Goal: Use online tool/utility: Use online tool/utility

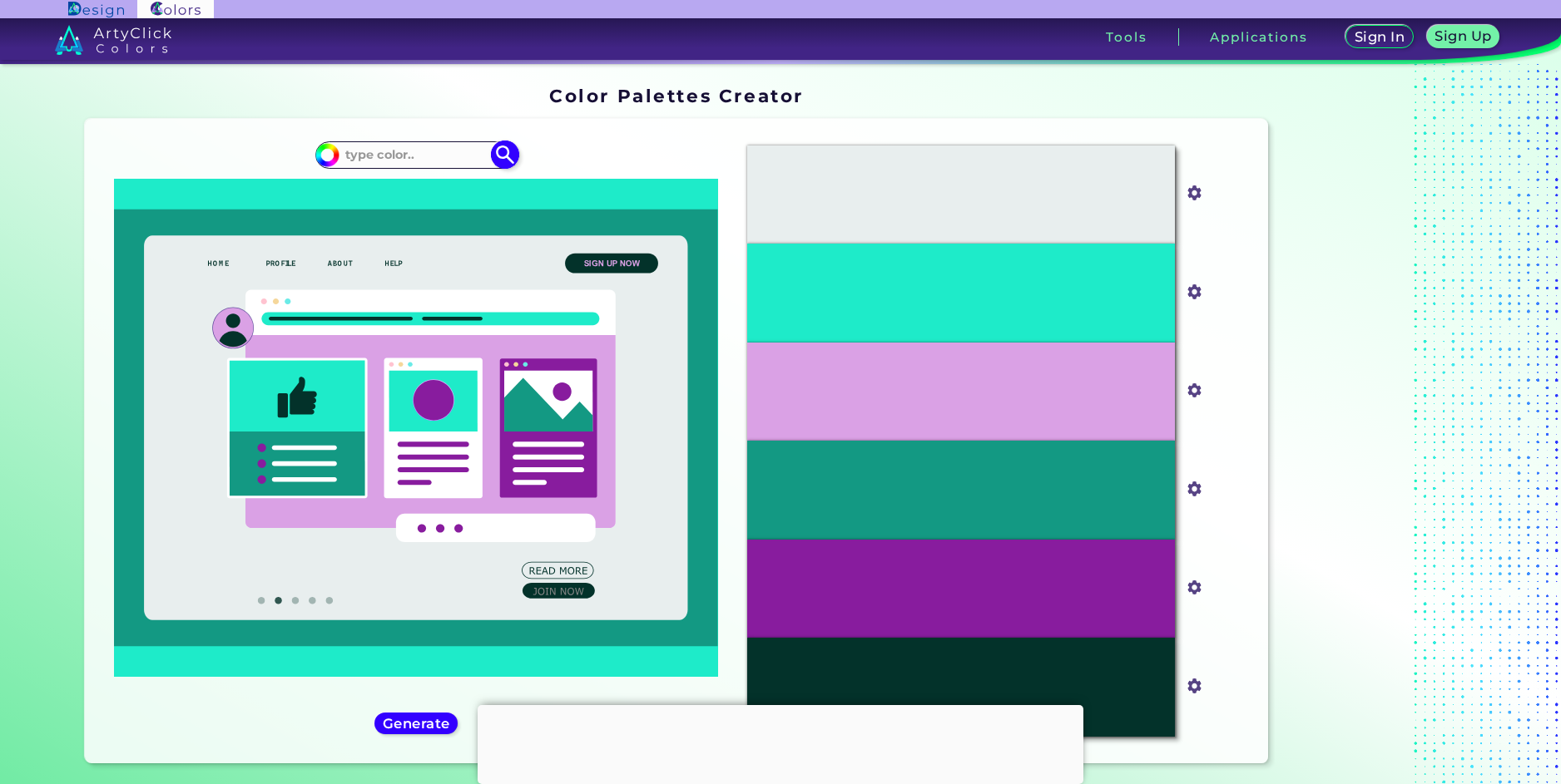
click at [409, 154] on input at bounding box center [417, 155] width 155 height 23
drag, startPoint x: 351, startPoint y: 168, endPoint x: 343, endPoint y: 155, distance: 15.3
click at [352, 168] on div "#1eebc9" at bounding box center [416, 154] width 201 height 27
click at [340, 151] on input at bounding box center [417, 155] width 155 height 23
click at [329, 149] on input "#1eebc9" at bounding box center [325, 152] width 21 height 21
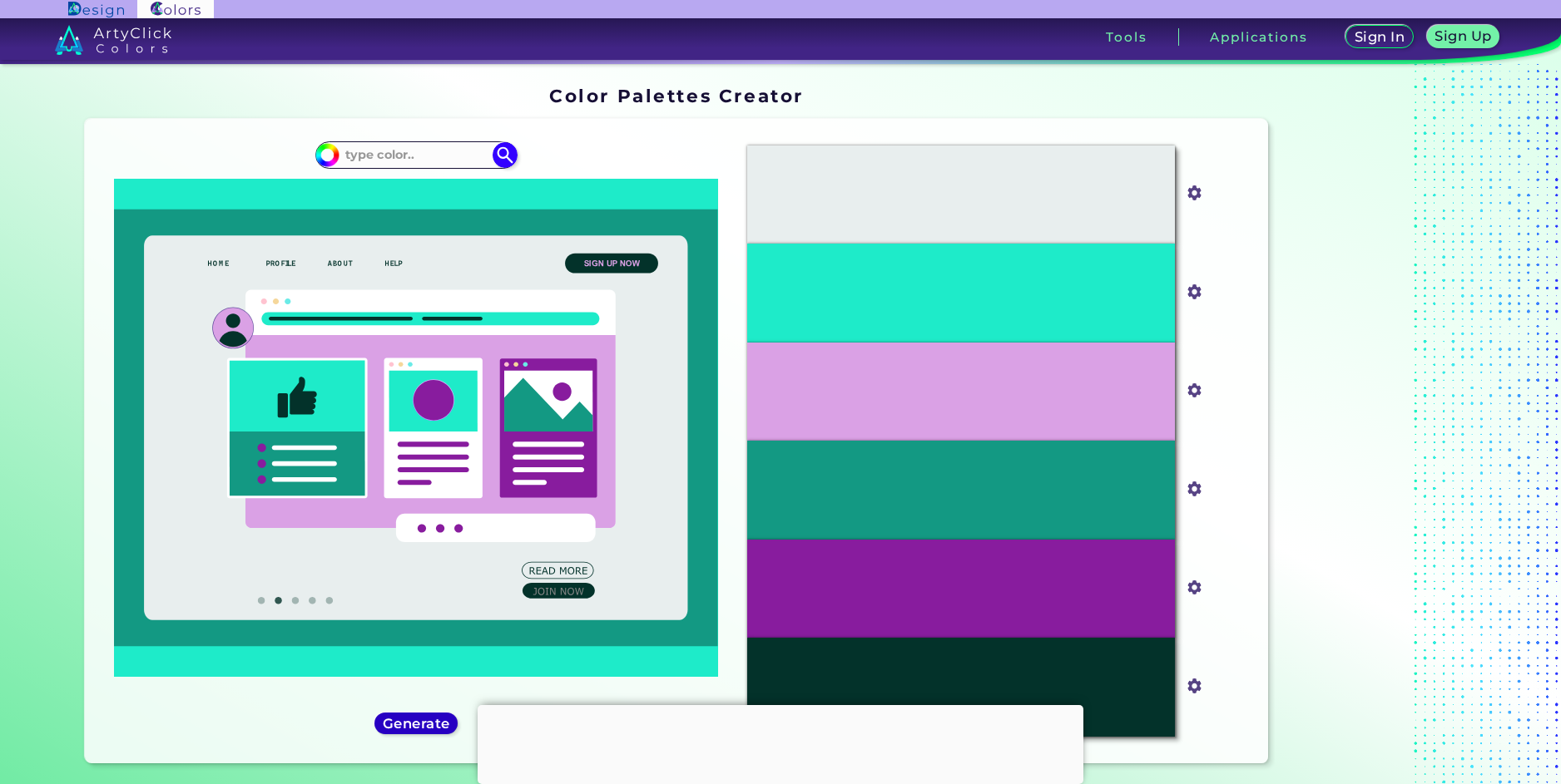
type input "#000000"
click at [438, 734] on div "Generate" at bounding box center [417, 723] width 87 height 23
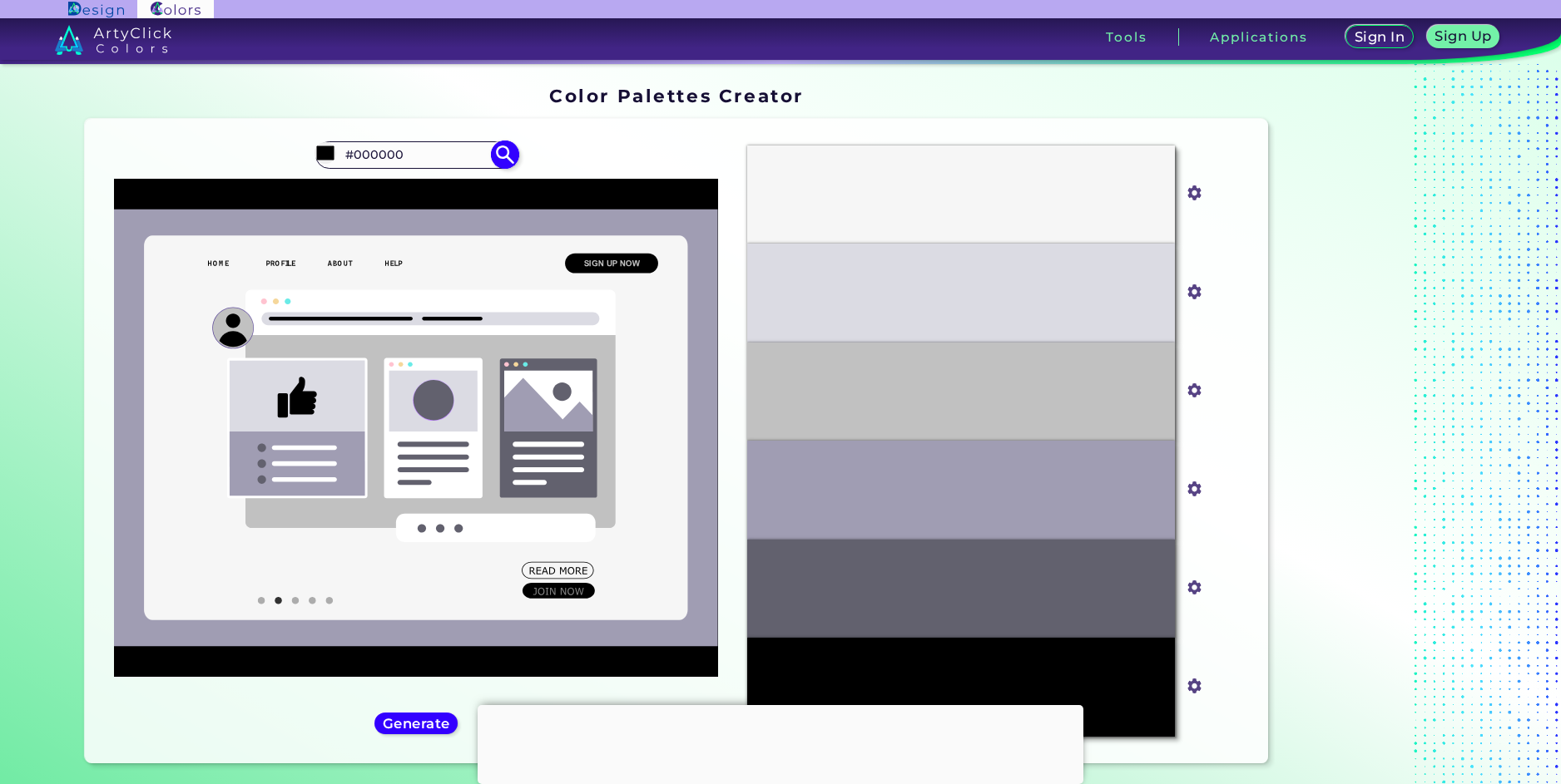
click at [332, 150] on img at bounding box center [327, 154] width 25 height 25
click at [328, 149] on input "#000000" at bounding box center [325, 152] width 21 height 21
type input "#f70202"
type input "#F70202"
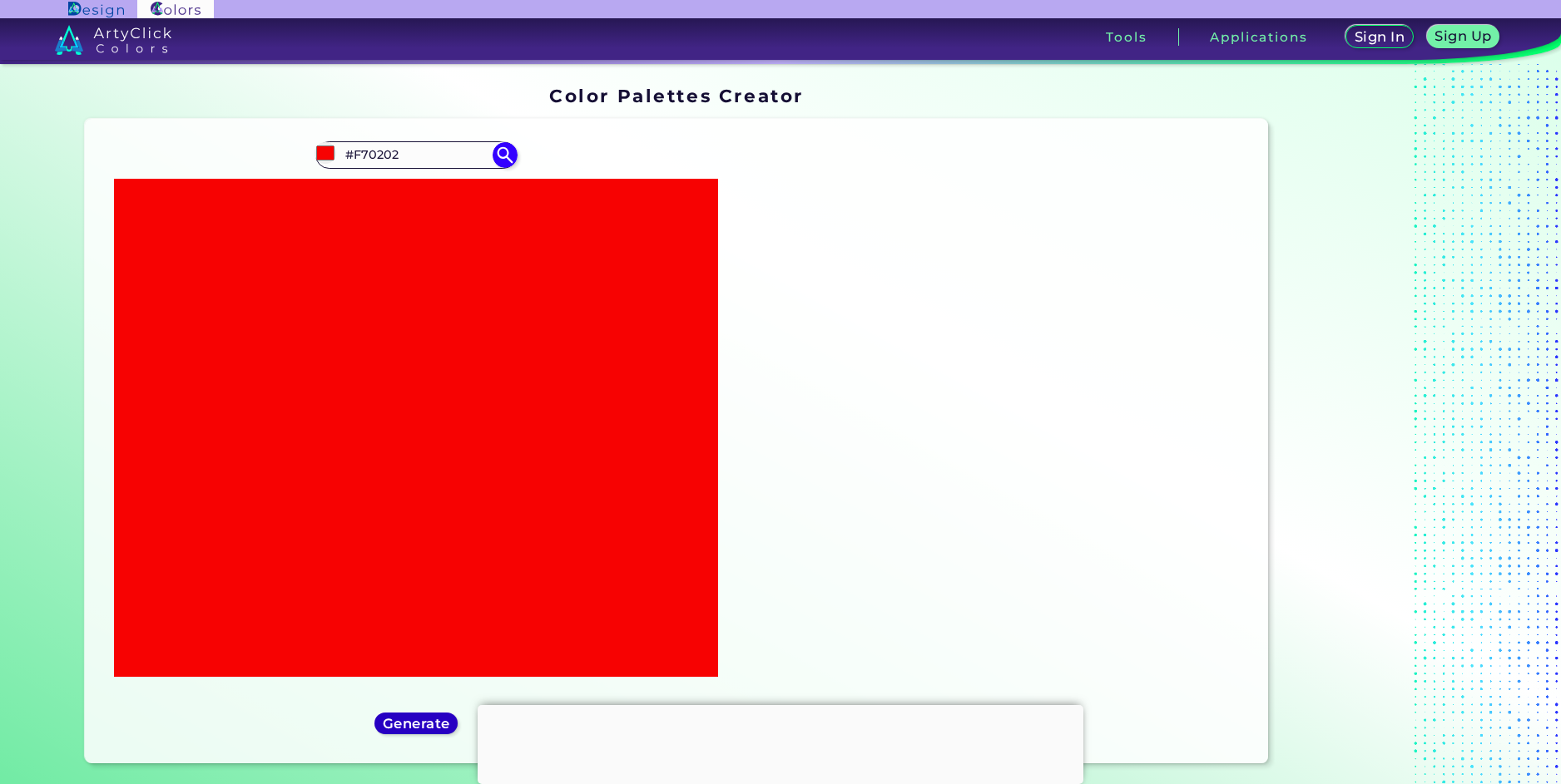
click at [397, 733] on div "Generate" at bounding box center [416, 723] width 83 height 22
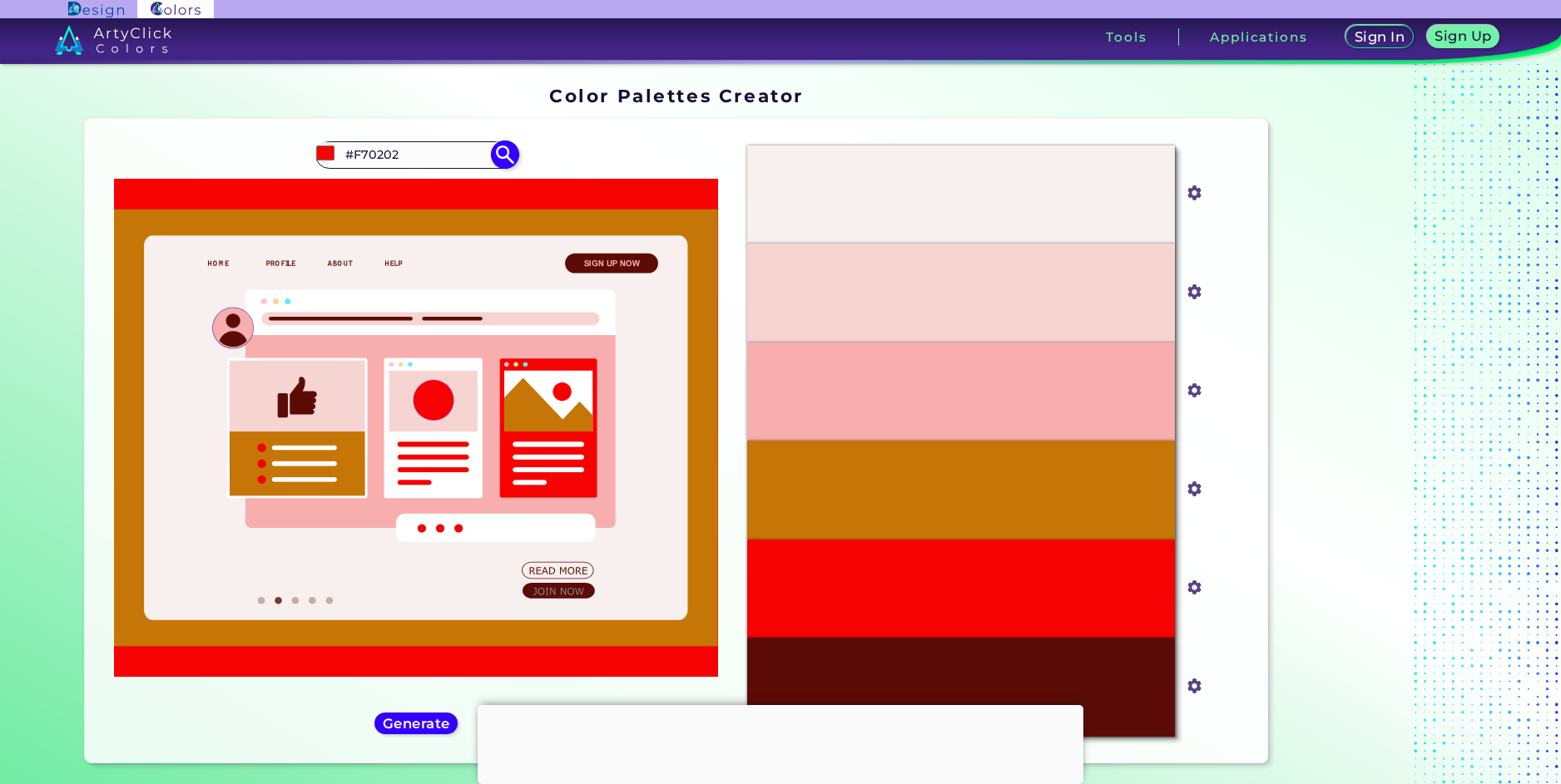
click at [343, 165] on input "#F70202" at bounding box center [417, 155] width 155 height 23
click at [326, 157] on input "#f70202" at bounding box center [325, 152] width 21 height 21
type input "#1cf279"
type input "#1CF279"
click at [424, 730] on h5 "Generate" at bounding box center [416, 723] width 67 height 13
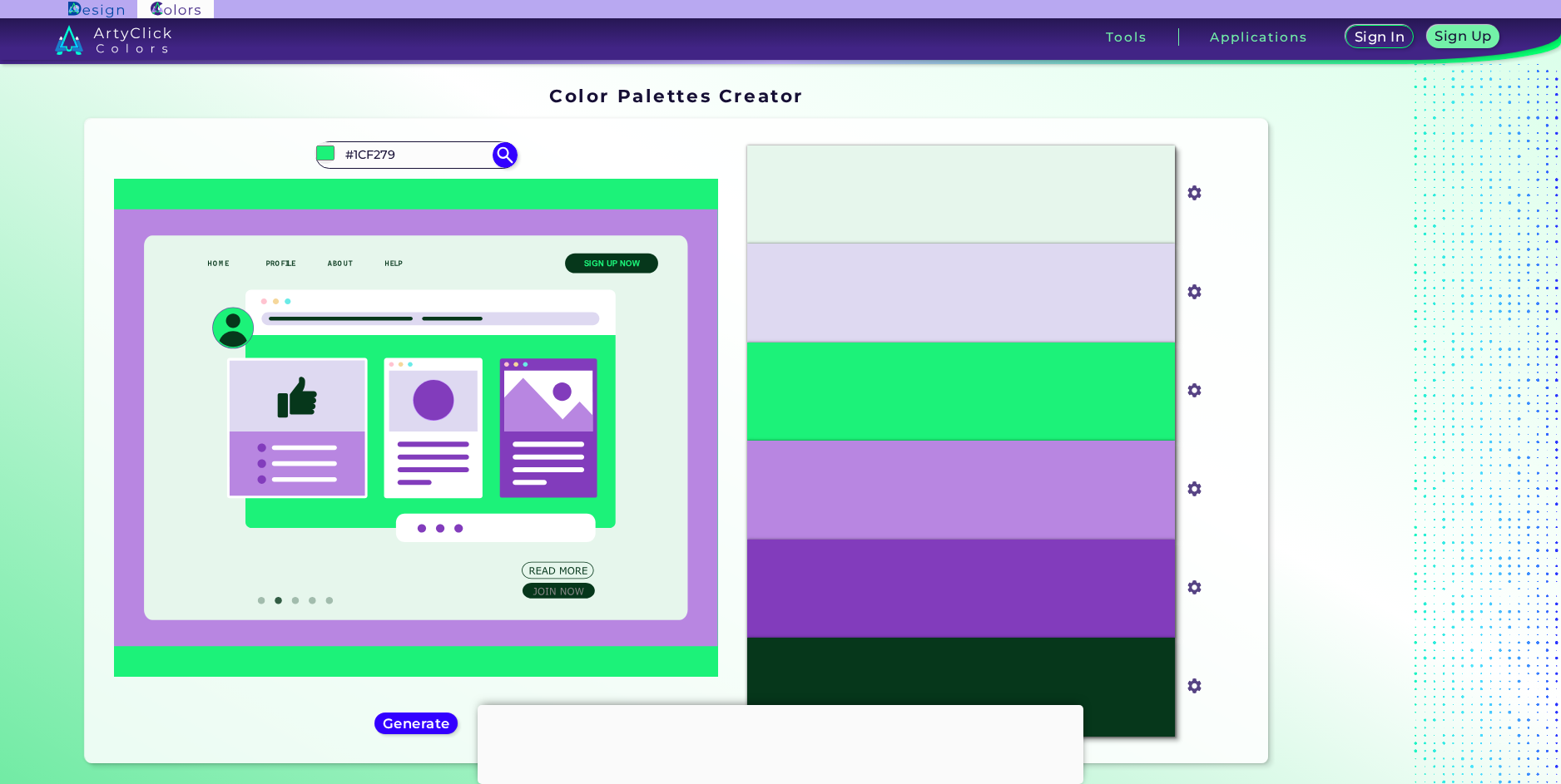
click at [451, 138] on div "#1cf279 #1CF279 Generate Acadia ◉ ◉" at bounding box center [417, 441] width 636 height 618
click at [458, 145] on input "#1CF279" at bounding box center [417, 155] width 155 height 23
click at [506, 160] on img at bounding box center [505, 154] width 29 height 29
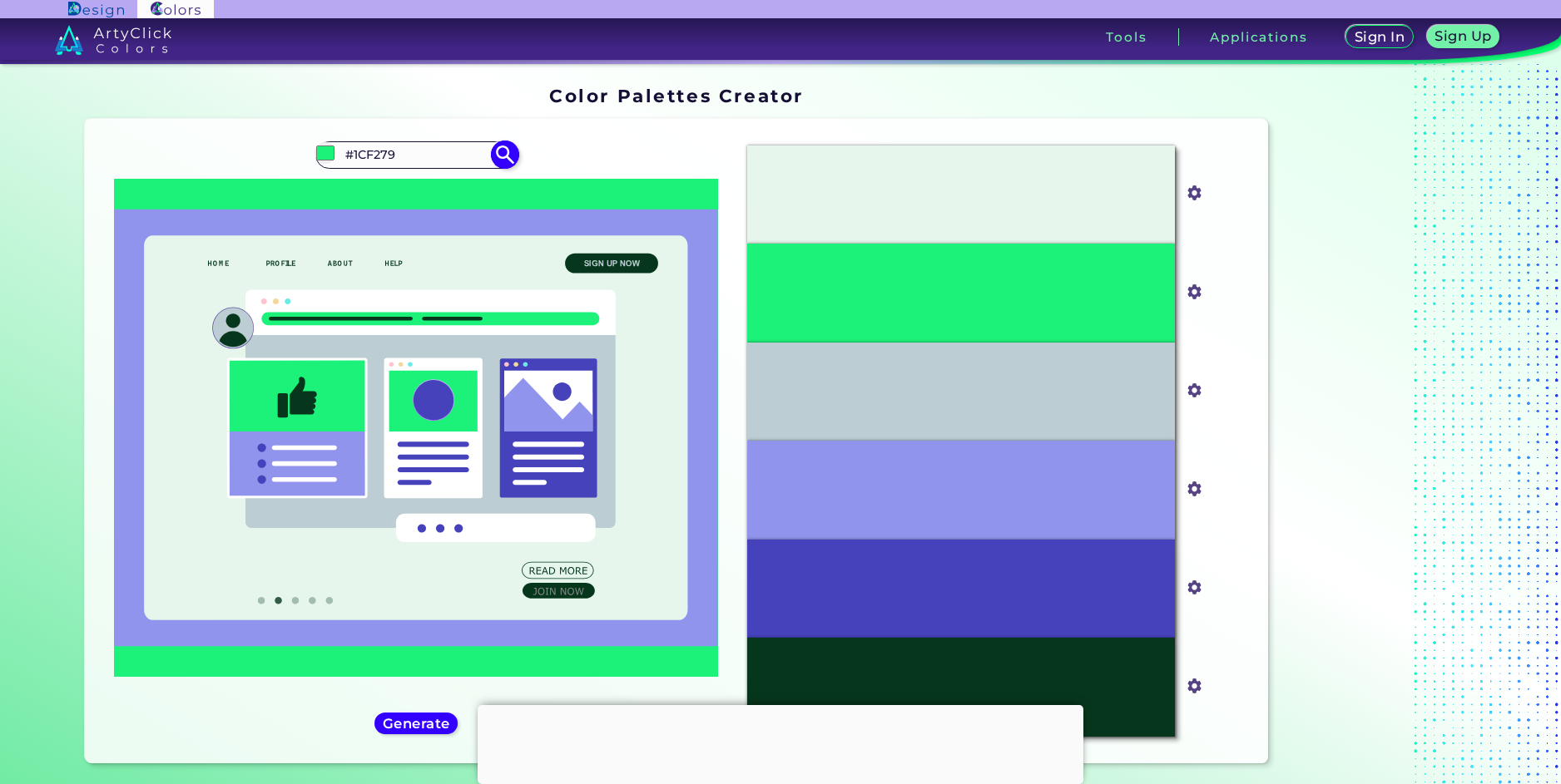
click at [506, 160] on img at bounding box center [505, 154] width 29 height 29
type input "#1cf279"
